Goal: Task Accomplishment & Management: Manage account settings

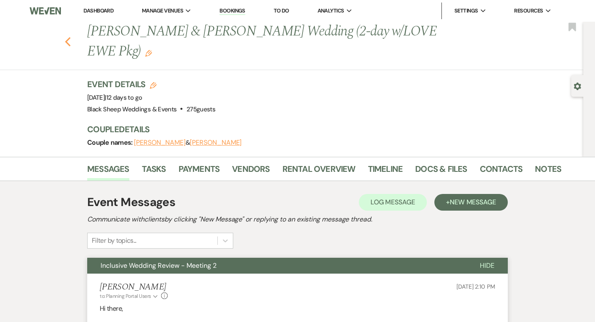
click at [68, 43] on use "button" at bounding box center [67, 41] width 5 height 9
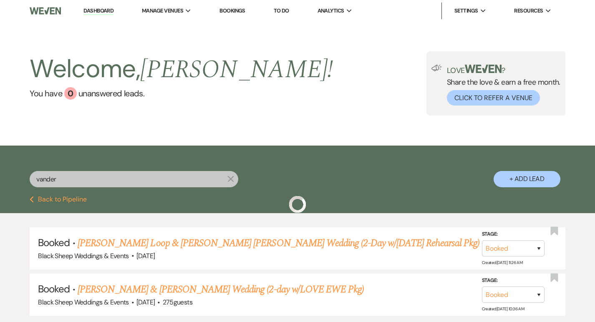
scroll to position [31, 0]
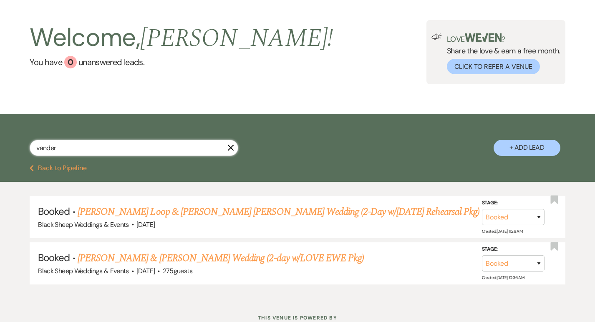
click at [66, 147] on input "vander" at bounding box center [134, 148] width 209 height 16
click at [232, 147] on use "button" at bounding box center [231, 148] width 6 height 6
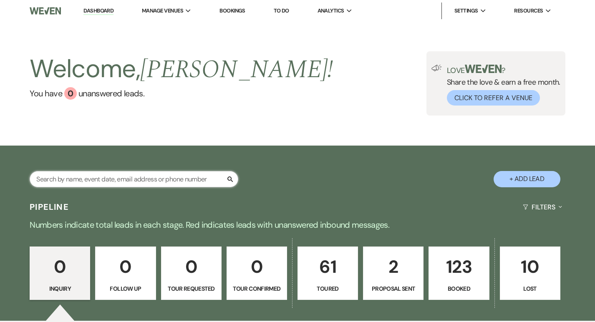
click at [104, 185] on input "text" at bounding box center [134, 179] width 209 height 16
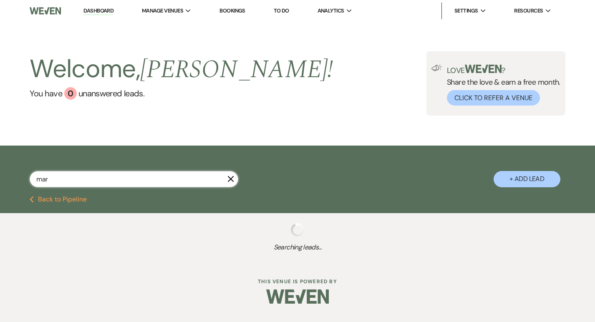
type input "marq"
select select "5"
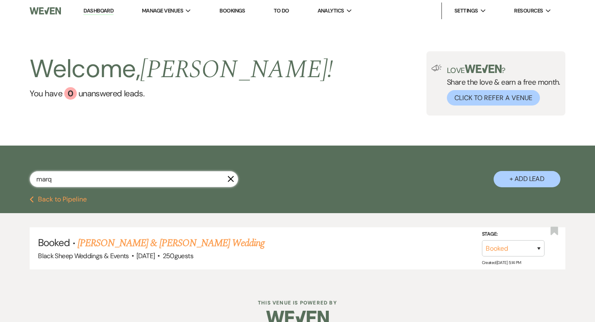
type input "marq"
click at [231, 180] on icon "X" at bounding box center [231, 179] width 7 height 7
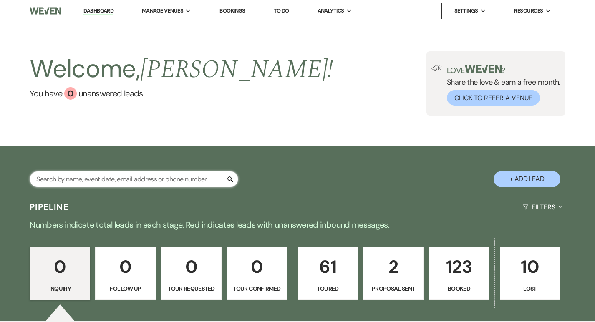
click at [208, 185] on input "text" at bounding box center [134, 179] width 209 height 16
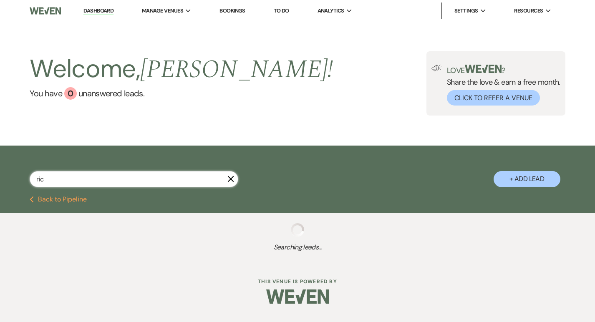
type input "rick"
select select "5"
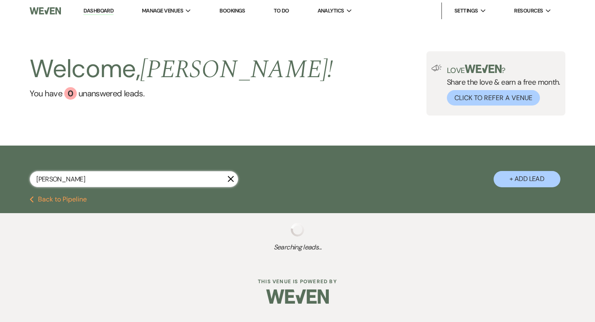
select select "5"
select select "8"
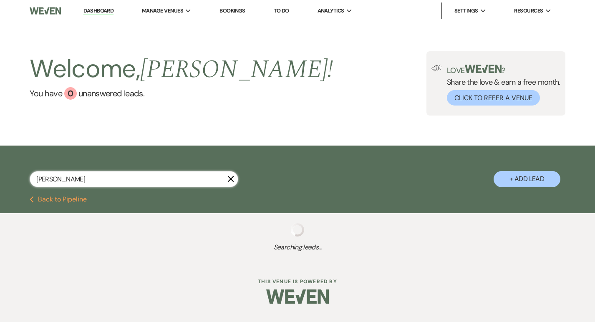
select select "6"
select select "5"
select select "8"
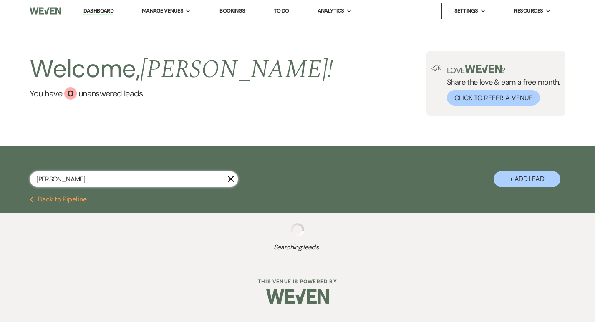
select select "11"
select select "8"
select select "6"
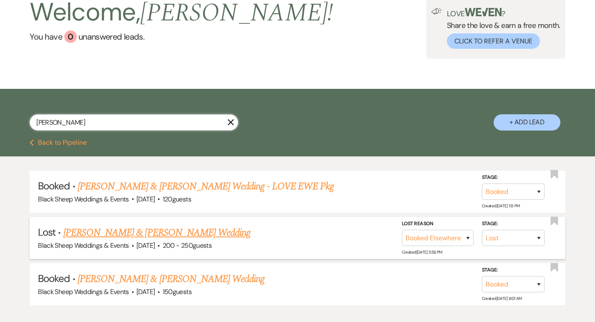
scroll to position [59, 0]
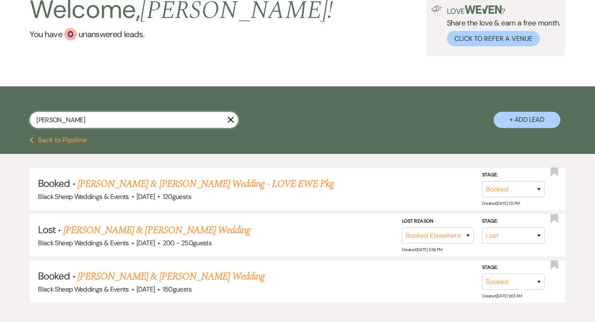
drag, startPoint x: 57, startPoint y: 116, endPoint x: 5, endPoint y: 112, distance: 51.9
click at [5, 112] on div "rick X + Add Lead" at bounding box center [297, 113] width 595 height 44
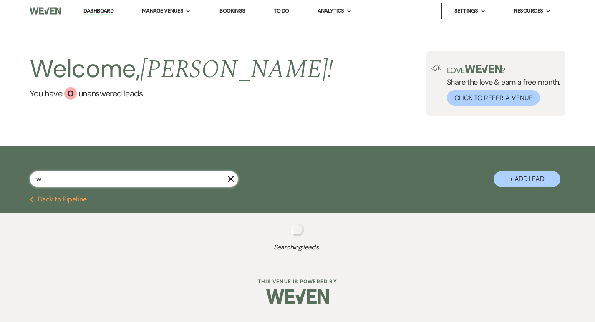
type input "wi"
select select "6"
select select "5"
select select "6"
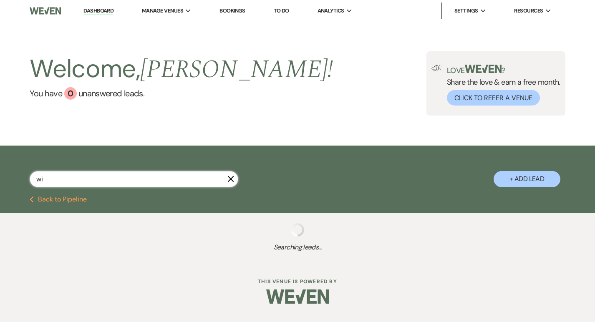
select select "5"
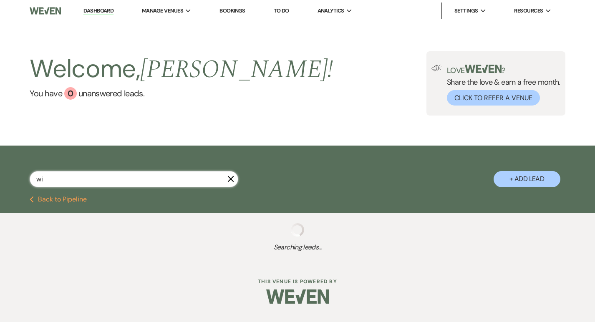
select select "8"
select select "7"
select select "5"
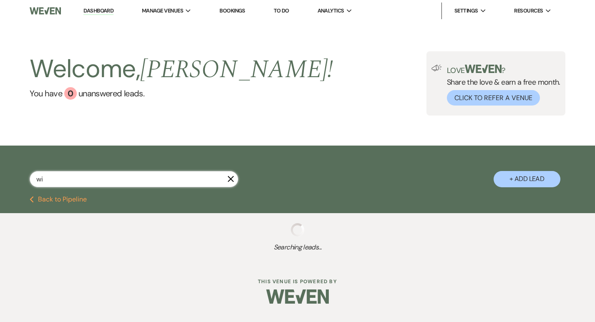
select select "5"
select select "8"
select select "7"
select select "5"
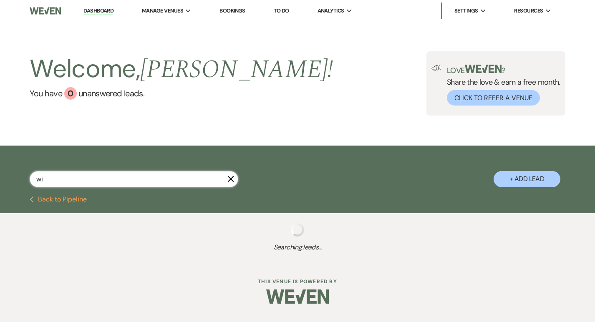
select select "5"
select select "8"
select select "11"
select select "8"
select select "5"
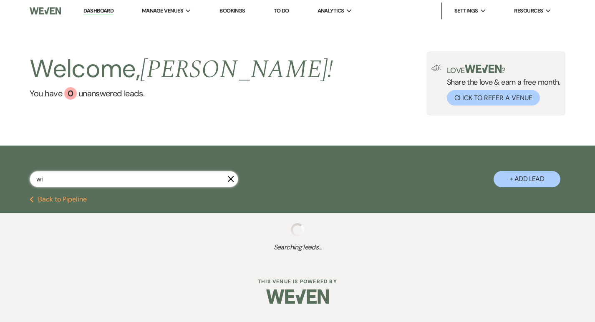
select select "8"
select select "2"
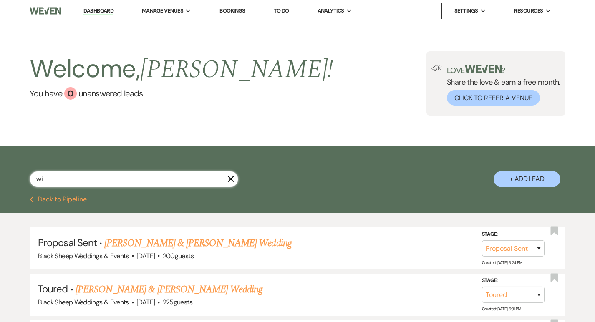
select select "5"
select select "8"
select select "5"
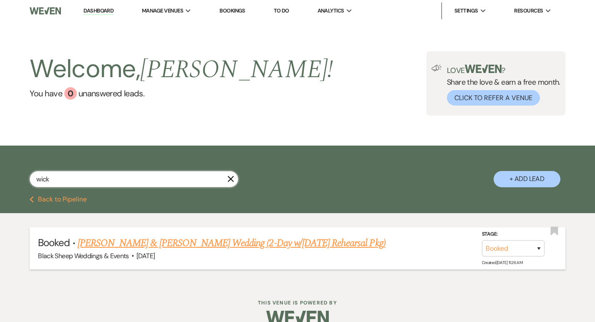
type input "wick"
click at [109, 245] on link "Taylor King & Michael Wicker's Wedding (2-Day w/Thursday Rehearsal Pkg)" at bounding box center [232, 243] width 308 height 15
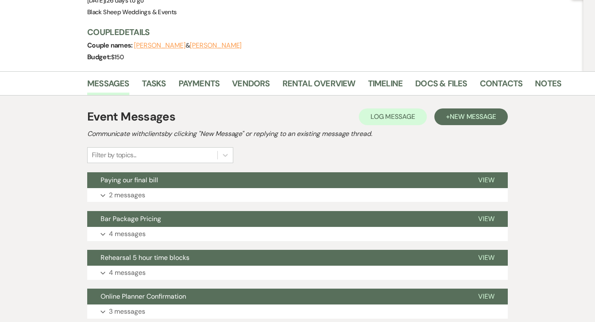
scroll to position [96, 0]
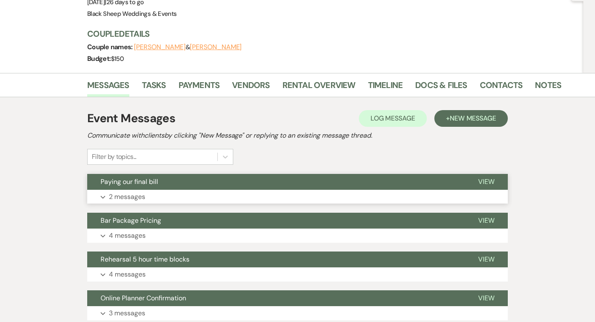
click at [139, 188] on button "Paying our final bill" at bounding box center [276, 182] width 378 height 16
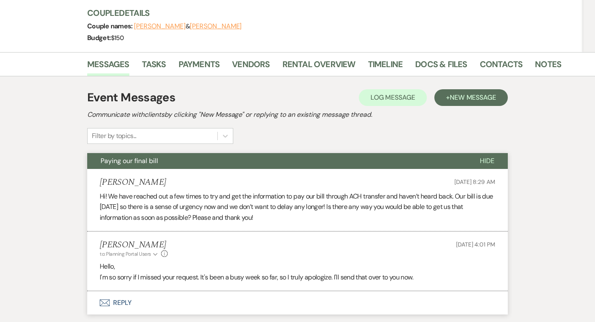
scroll to position [134, 0]
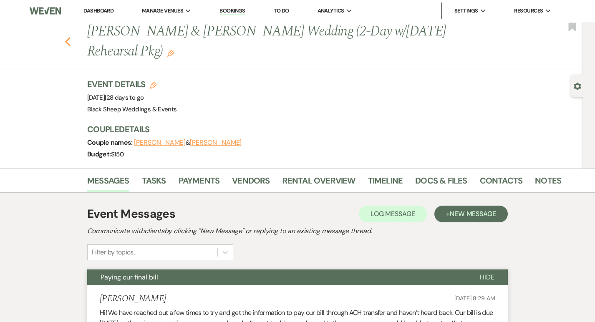
click at [67, 43] on use "button" at bounding box center [67, 41] width 5 height 9
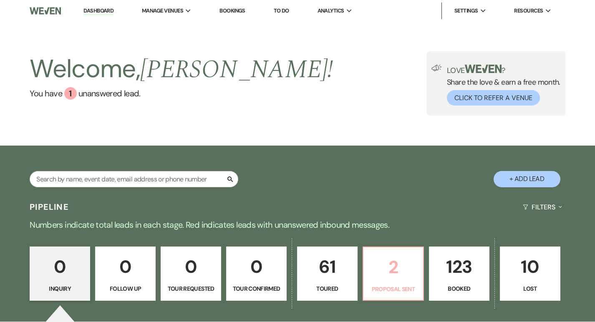
click at [394, 289] on p "Proposal Sent" at bounding box center [394, 289] width 50 height 9
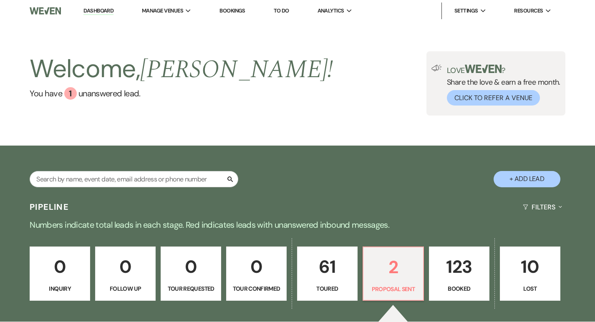
select select "6"
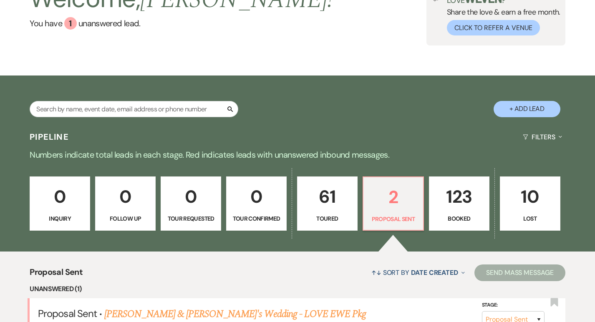
scroll to position [257, 0]
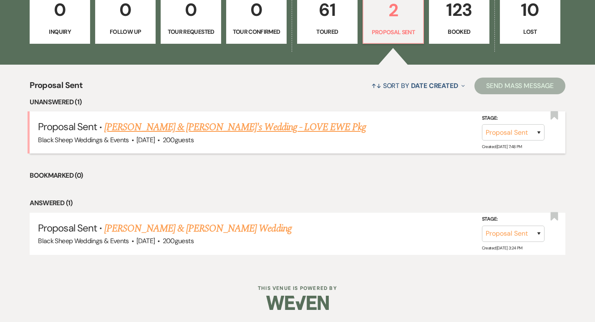
click at [220, 129] on link "[PERSON_NAME] & [PERSON_NAME]'s Wedding - LOVE EWE Pkg" at bounding box center [235, 127] width 262 height 15
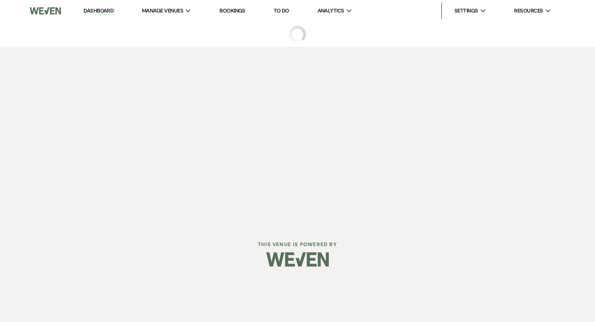
select select "6"
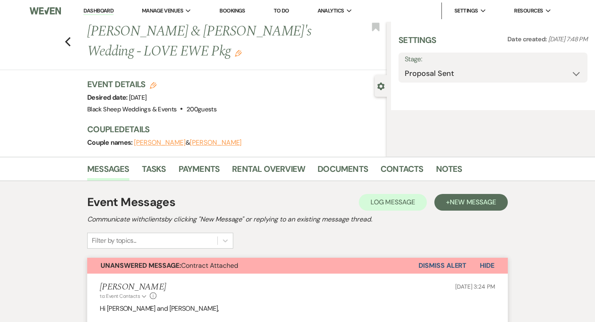
select select "12"
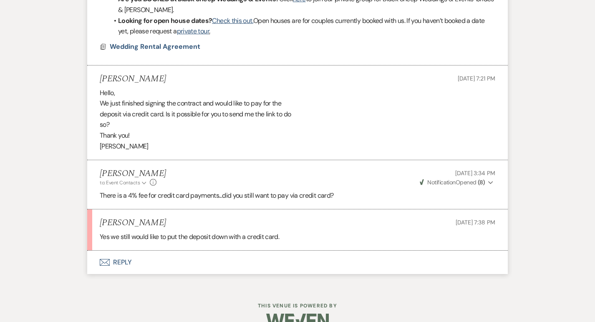
scroll to position [983, 0]
click at [118, 264] on button "Envelope Reply" at bounding box center [297, 262] width 421 height 23
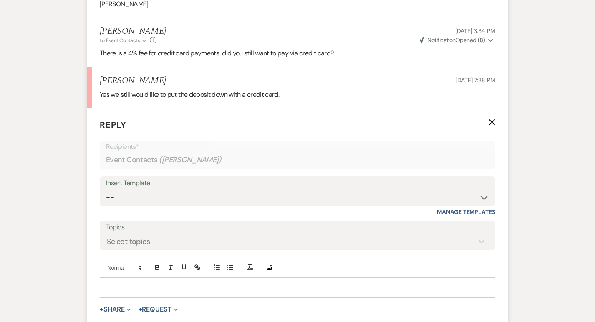
scroll to position [1124, 0]
click at [121, 284] on p at bounding box center [297, 288] width 382 height 9
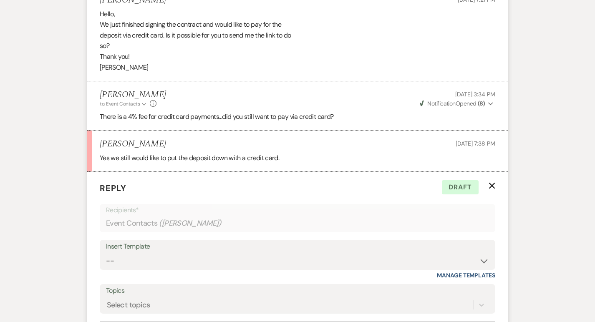
scroll to position [1234, 0]
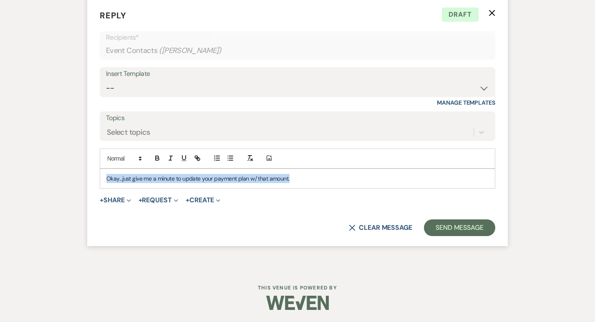
drag, startPoint x: 304, startPoint y: 180, endPoint x: 66, endPoint y: 177, distance: 237.2
click at [178, 179] on p "Okay...just give me a minute to update your payment plan w/ that amount." at bounding box center [297, 178] width 382 height 9
drag, startPoint x: 182, startPoint y: 177, endPoint x: 301, endPoint y: 180, distance: 119.1
click at [301, 180] on p "Okay...just give me a minute to update your payment plan w/ that amount." at bounding box center [297, 178] width 382 height 9
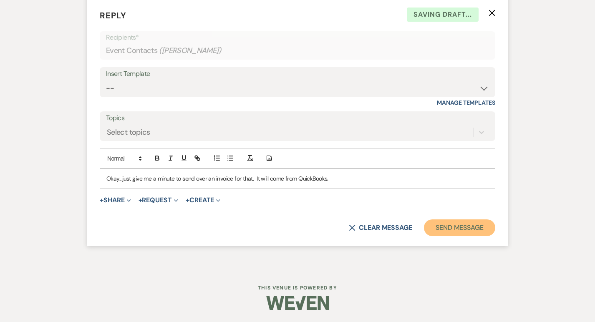
click at [450, 227] on button "Send Message" at bounding box center [459, 228] width 71 height 17
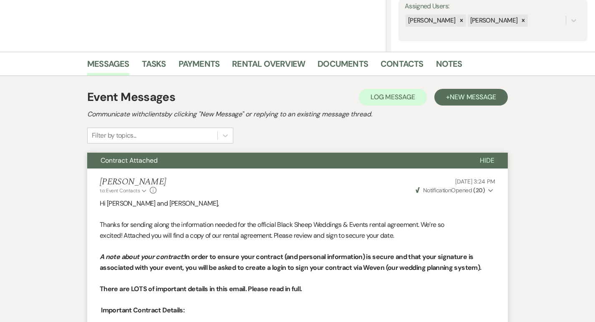
scroll to position [0, 0]
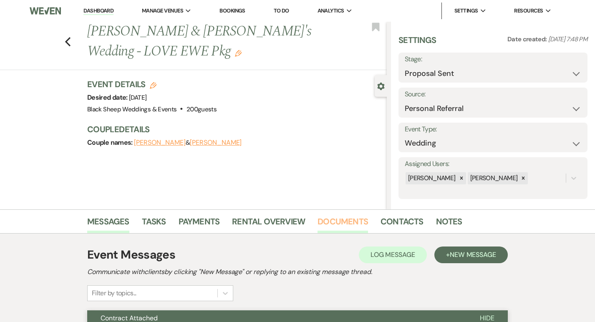
click at [358, 220] on link "Documents" at bounding box center [343, 224] width 51 height 18
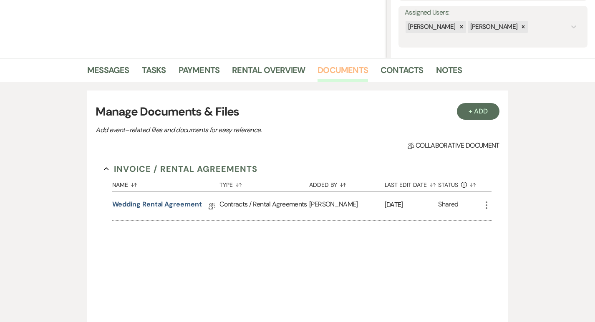
scroll to position [154, 0]
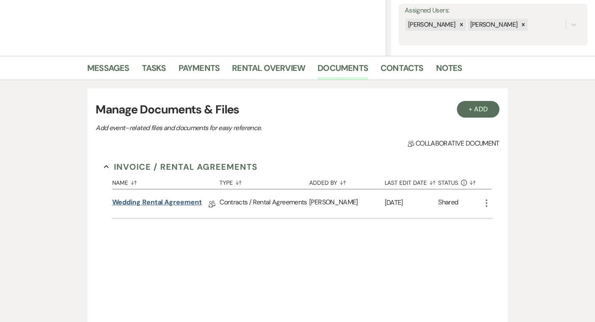
click at [135, 202] on link "Wedding Rental Agreement" at bounding box center [157, 204] width 90 height 13
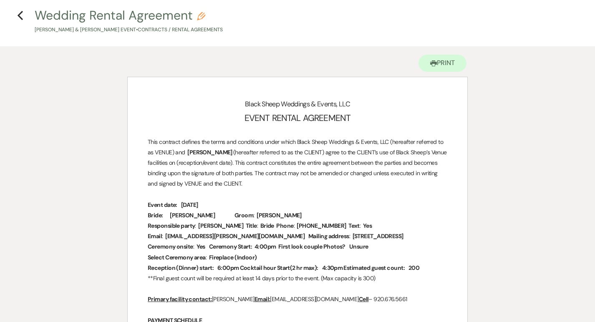
scroll to position [40, 0]
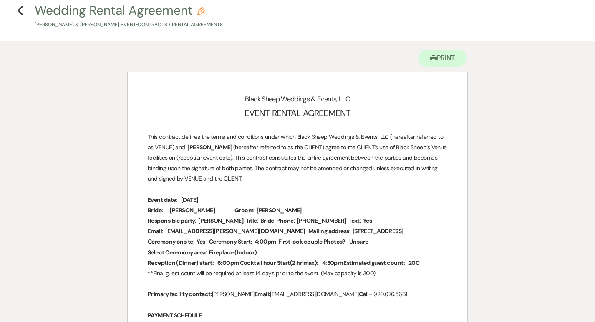
drag, startPoint x: 339, startPoint y: 220, endPoint x: 334, endPoint y: 220, distance: 4.2
click at [334, 220] on span "715-853-7234" at bounding box center [321, 221] width 51 height 10
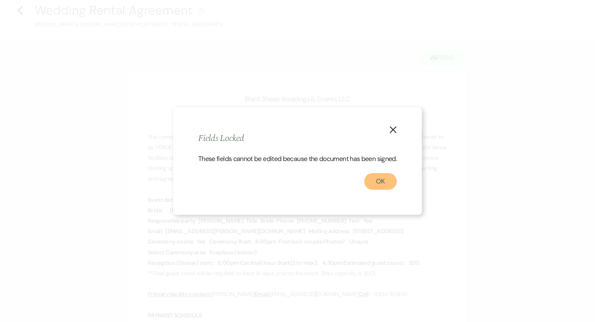
click at [376, 188] on button "OK" at bounding box center [381, 181] width 33 height 17
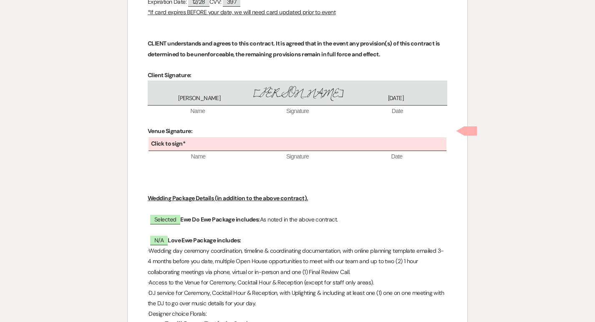
scroll to position [3375, 0]
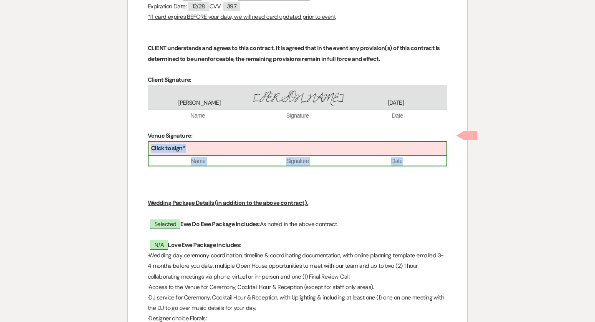
click at [289, 142] on div "Click to sign*" at bounding box center [298, 149] width 298 height 14
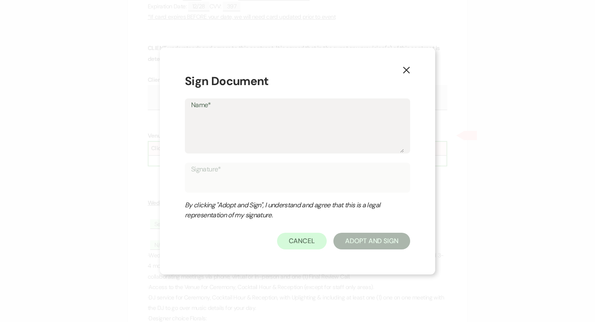
type textarea "J"
type input "J"
type textarea "Je"
type input "Je"
type textarea "Jen"
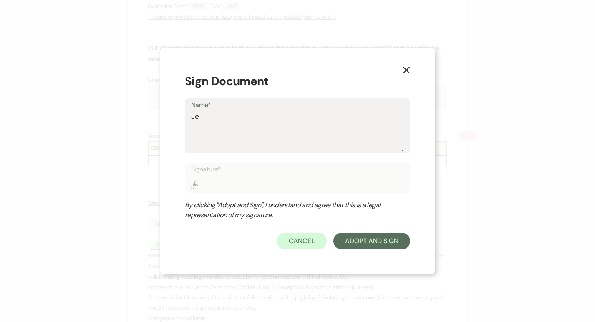
type input "Jen"
type textarea "Jenn"
type input "Jenn"
type textarea "Jenni"
type input "Jenni"
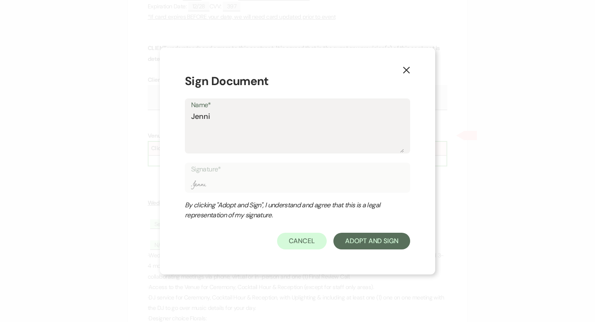
type textarea "Jennif"
type input "Jennif"
type textarea "Jennife"
type input "Jennife"
type textarea "[PERSON_NAME]"
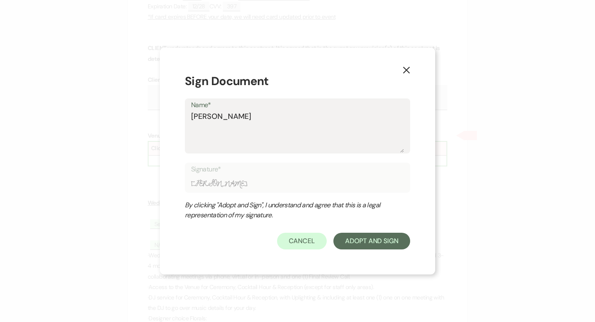
type input "[PERSON_NAME]"
type textarea "[PERSON_NAME]"
type input "[PERSON_NAME]"
type textarea "Jennifer A"
type input "Jennifer A"
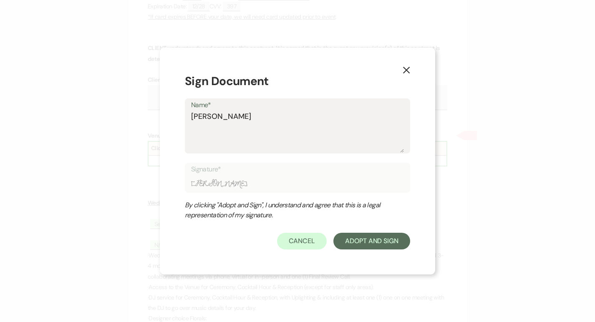
type textarea "Jennifer An"
type input "Jennifer An"
type textarea "Jennifer And"
type input "Jennifer And"
type textarea "Jennifer Ande"
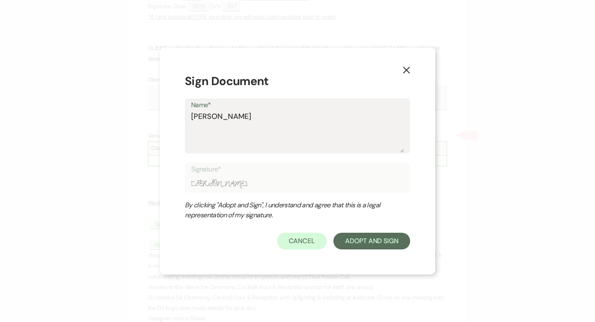
type input "Jennifer Ande"
type textarea "Jennifer Ander"
type input "Jennifer Ander"
type textarea "Jennifer Anders"
type input "Jennifer Anders"
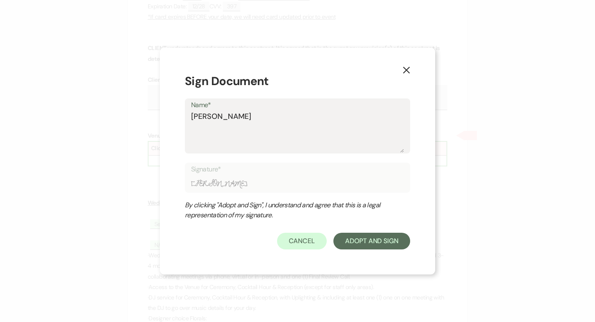
type textarea "Jennifer Anderso"
type input "Jennifer Anderso"
type textarea "[PERSON_NAME]"
type input "[PERSON_NAME]"
type textarea "[PERSON_NAME]"
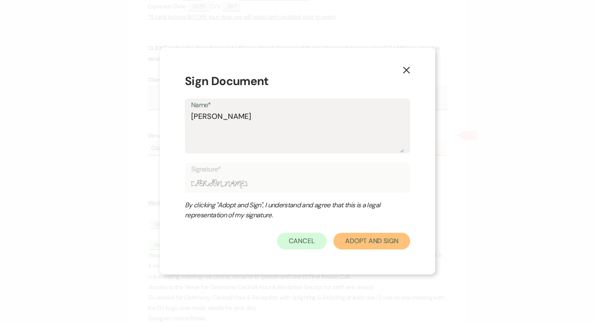
click at [371, 245] on button "Adopt And Sign" at bounding box center [372, 241] width 77 height 17
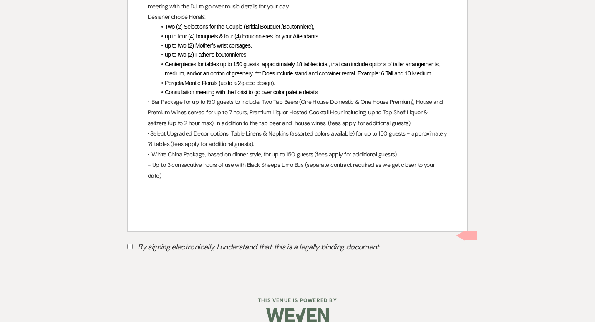
scroll to position [3895, 0]
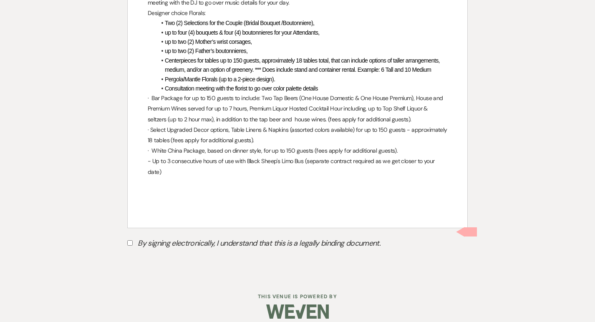
click at [130, 241] on input "By signing electronically, I understand that this is a legally binding document." at bounding box center [129, 243] width 5 height 5
checkbox input "true"
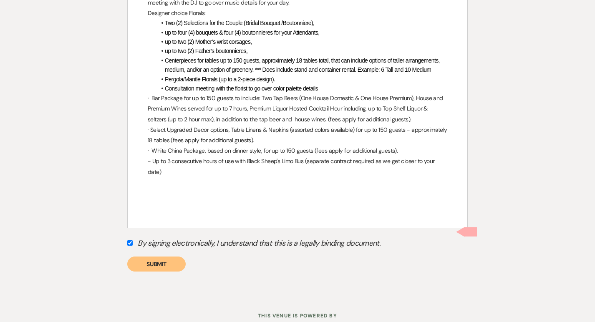
click at [153, 260] on button "Submit" at bounding box center [156, 264] width 58 height 15
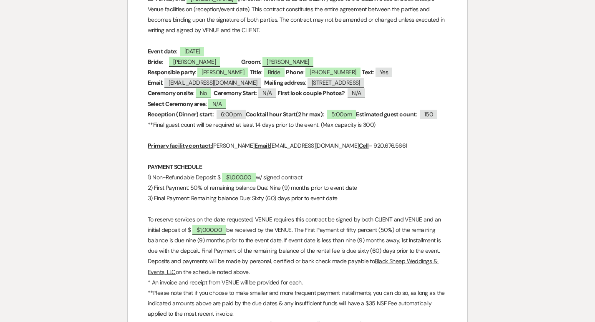
scroll to position [0, 0]
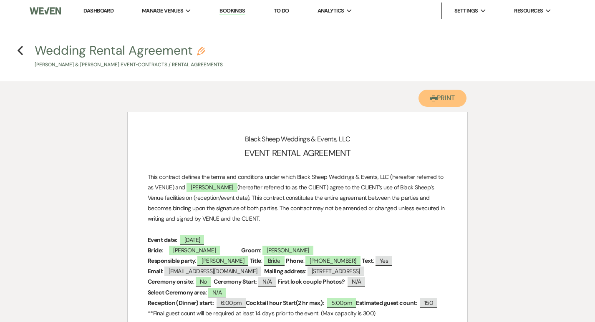
click at [445, 97] on button "Printer Print" at bounding box center [443, 98] width 48 height 17
click at [20, 50] on icon "Previous" at bounding box center [20, 51] width 6 height 10
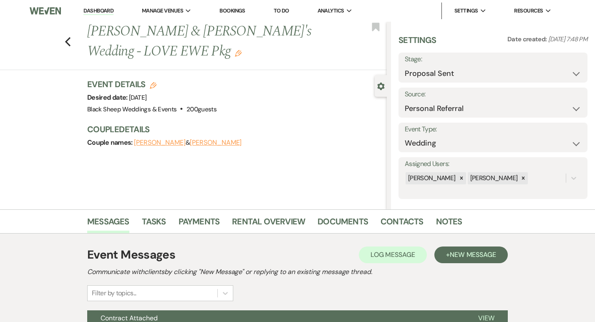
scroll to position [84, 0]
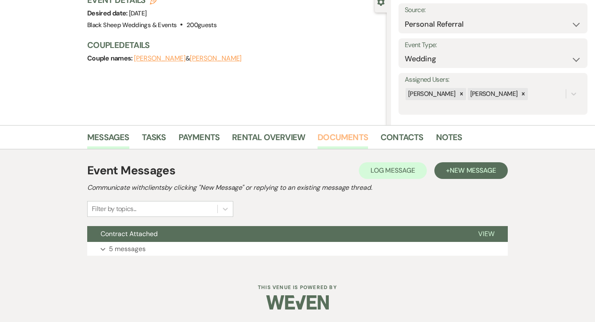
click at [350, 131] on link "Documents" at bounding box center [343, 140] width 51 height 18
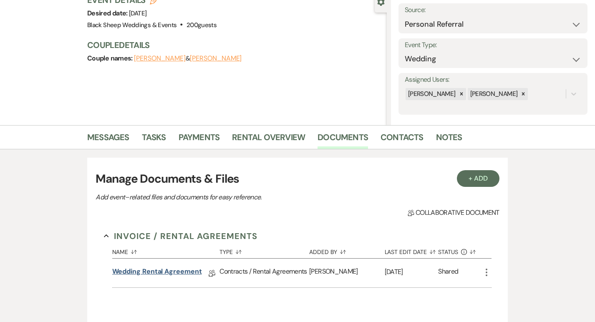
click at [143, 271] on link "Wedding Rental Agreement" at bounding box center [157, 273] width 90 height 13
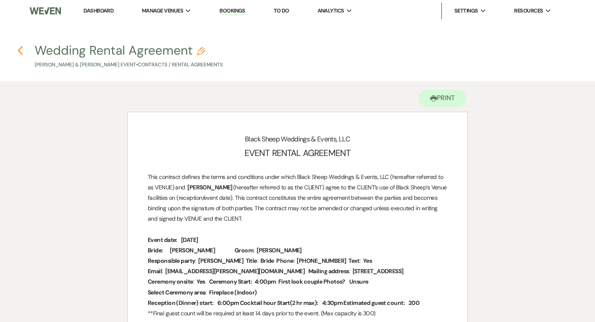
click at [20, 49] on icon "Previous" at bounding box center [20, 51] width 6 height 10
click at [23, 51] on h4 "Previous Wedding Rental Agreement Pencil Eli Vanden Heuvel & Amber Zernicke's E…" at bounding box center [297, 55] width 595 height 27
click at [22, 51] on icon "Previous" at bounding box center [20, 51] width 6 height 10
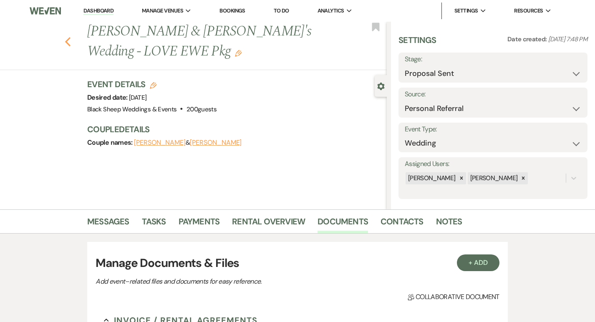
click at [68, 40] on use "button" at bounding box center [67, 41] width 5 height 9
click at [97, 13] on link "Dashboard" at bounding box center [99, 11] width 30 height 8
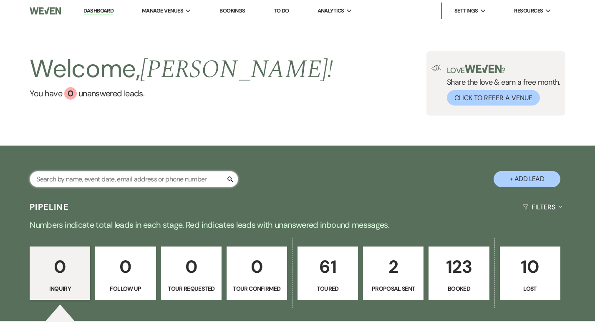
click at [63, 183] on input "text" at bounding box center [134, 179] width 209 height 16
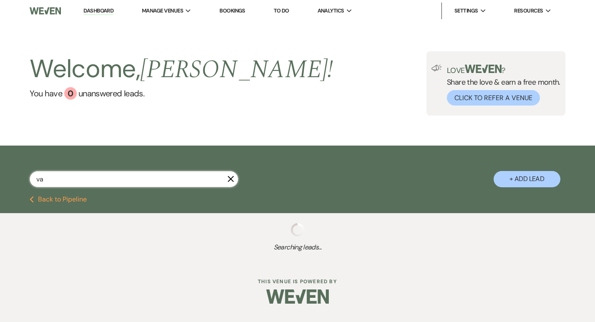
type input "van"
select select "6"
select select "5"
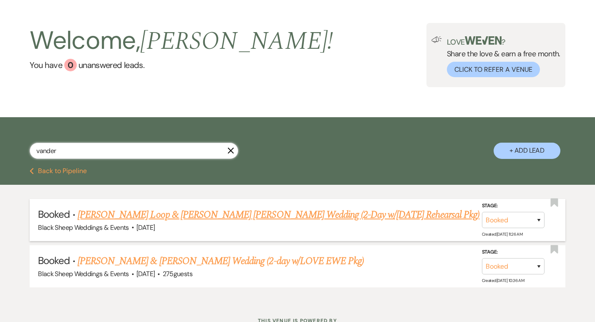
scroll to position [35, 0]
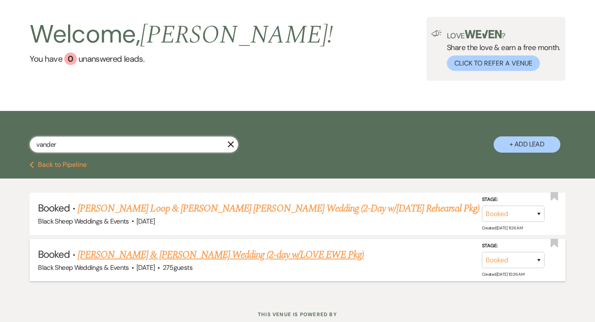
type input "vander"
click at [142, 253] on link "[PERSON_NAME] & [PERSON_NAME] Wedding (2-day w/LOVE EWE Pkg)" at bounding box center [221, 255] width 286 height 15
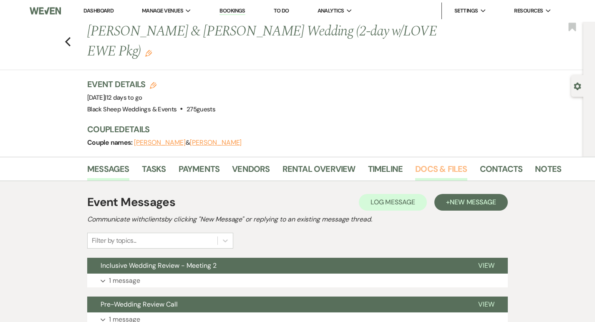
click at [433, 170] on link "Docs & Files" at bounding box center [441, 171] width 52 height 18
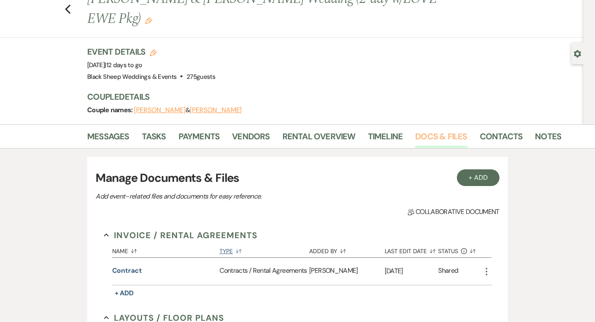
scroll to position [35, 0]
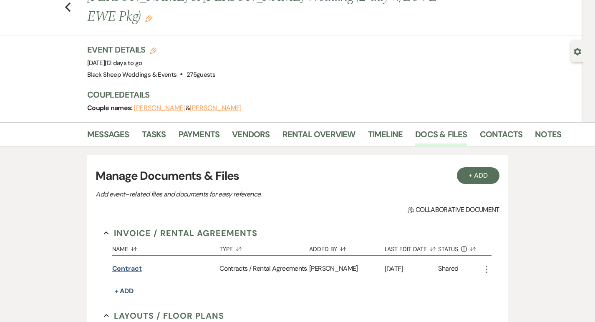
click at [135, 268] on button "Contract" at bounding box center [127, 269] width 30 height 10
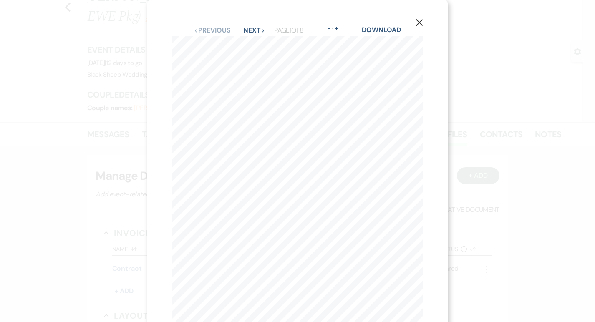
scroll to position [64, 0]
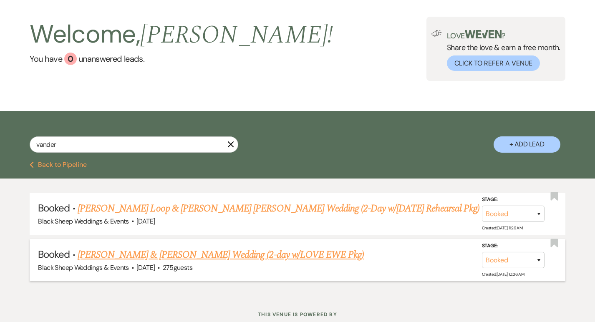
click at [157, 251] on link "[PERSON_NAME] & [PERSON_NAME] Wedding (2-day w/LOVE EWE Pkg)" at bounding box center [221, 255] width 286 height 15
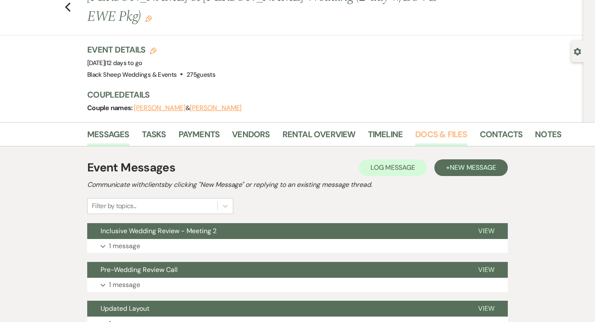
click at [422, 133] on link "Docs & Files" at bounding box center [441, 137] width 52 height 18
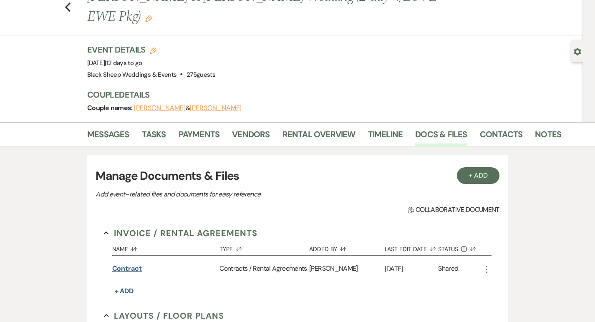
click at [126, 266] on button "Contract" at bounding box center [127, 269] width 30 height 10
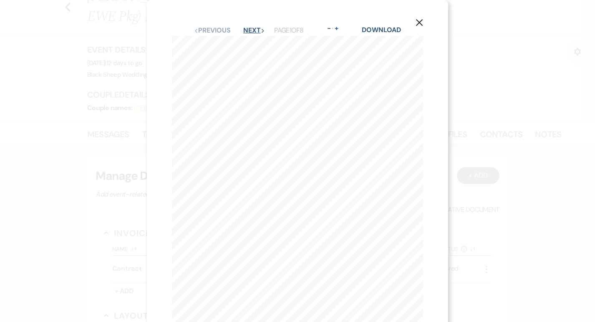
click at [258, 30] on button "Next Next" at bounding box center [254, 30] width 22 height 7
